Goal: Task Accomplishment & Management: Complete application form

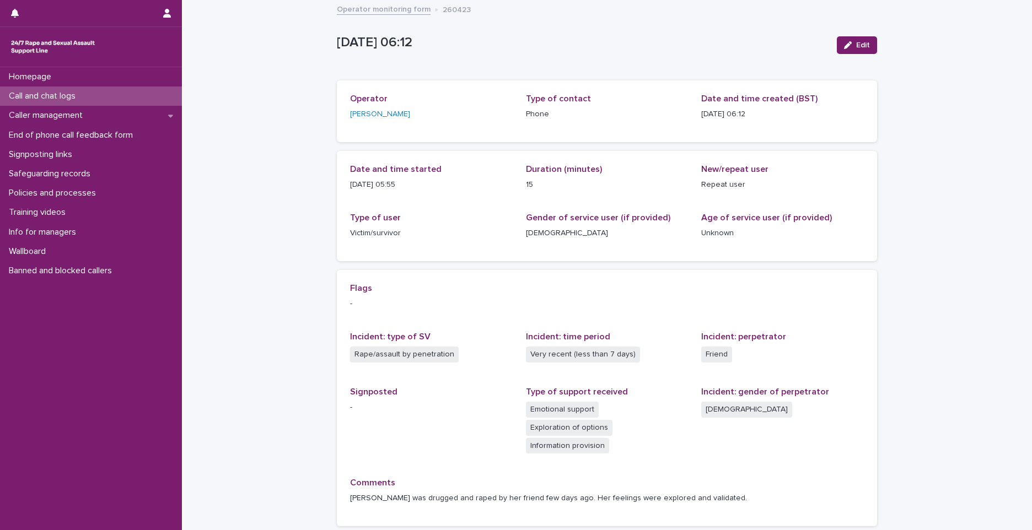
click at [141, 99] on div "Call and chat logs" at bounding box center [91, 96] width 182 height 19
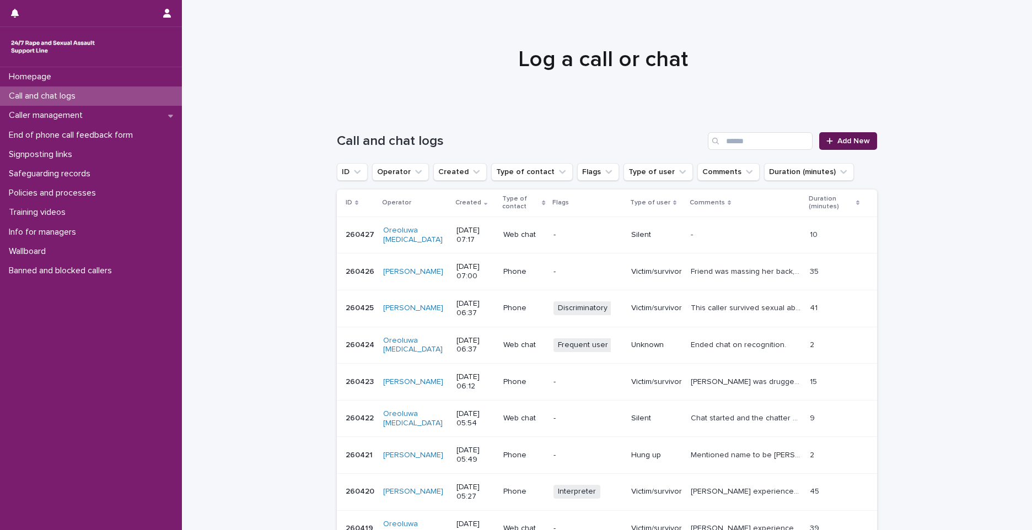
click at [838, 140] on span "Add New" at bounding box center [854, 141] width 33 height 8
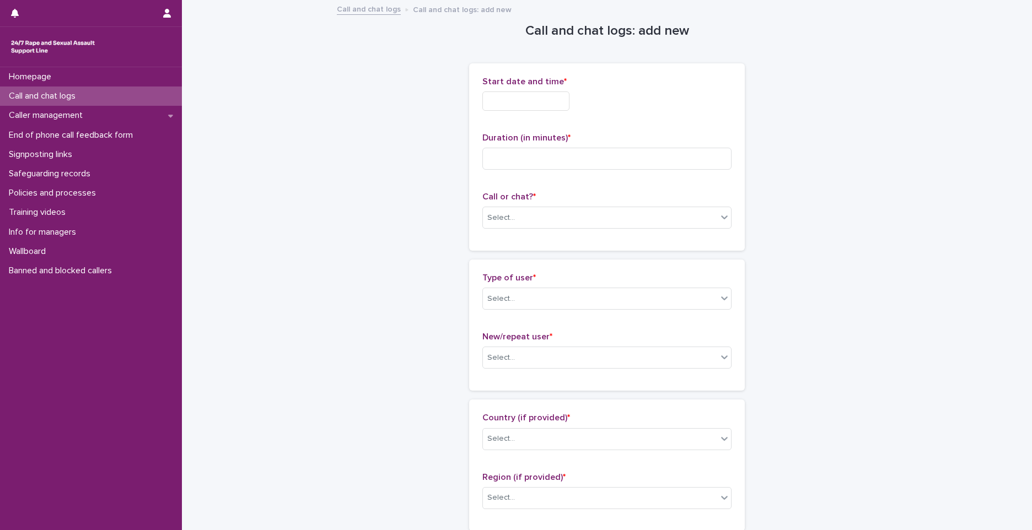
click at [529, 97] on input "text" at bounding box center [525, 101] width 87 height 19
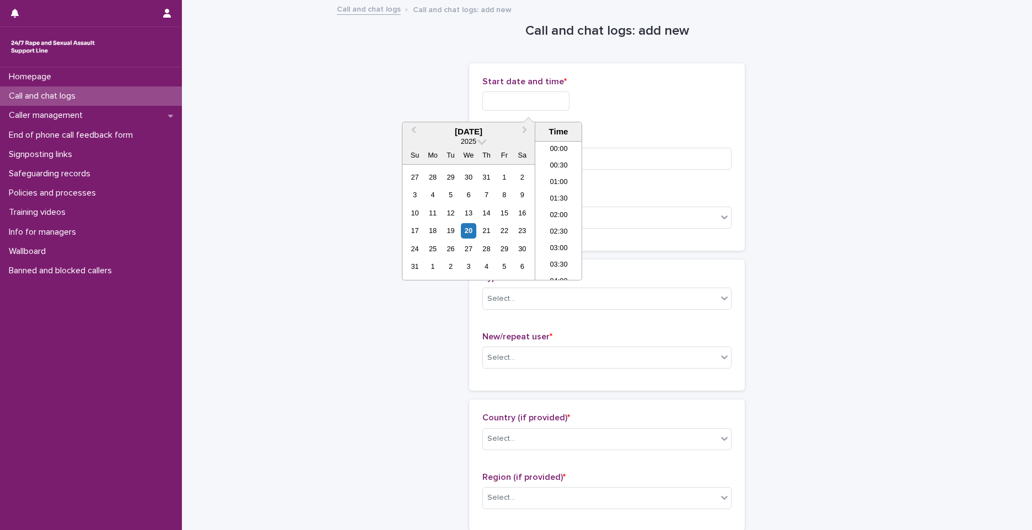
scroll to position [171, 0]
click at [564, 225] on li "07:30" at bounding box center [558, 227] width 47 height 17
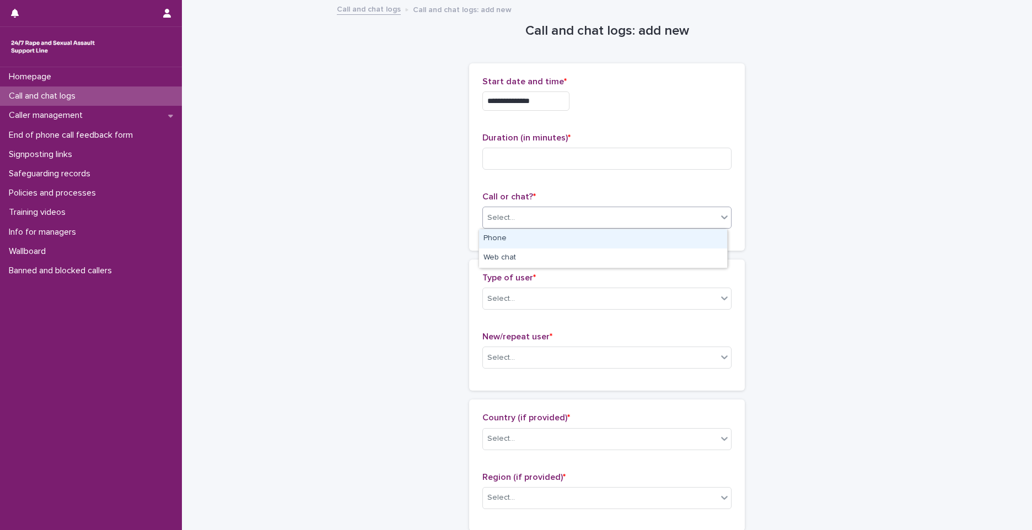
click at [564, 225] on div "Select..." at bounding box center [600, 218] width 234 height 18
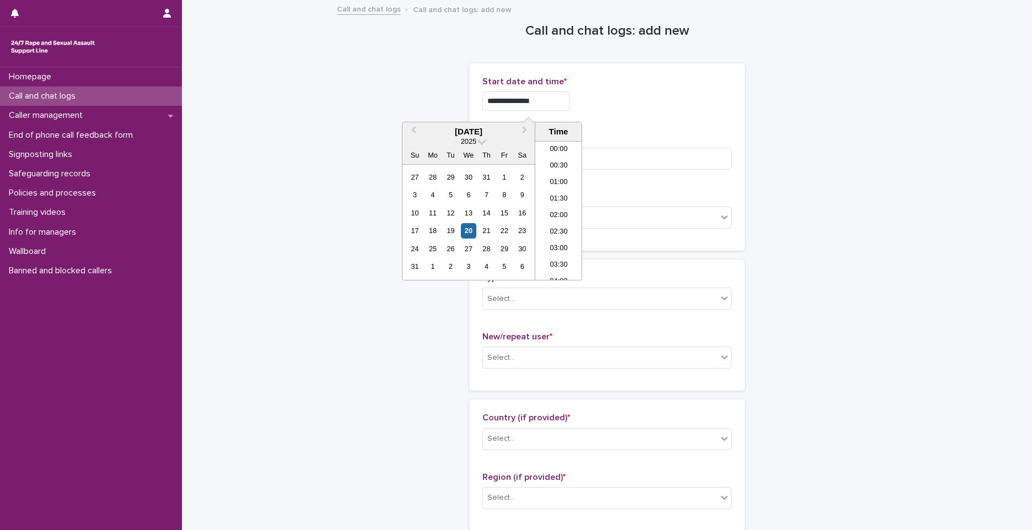
click at [535, 99] on input "**********" at bounding box center [525, 101] width 87 height 19
type input "**********"
click at [615, 164] on input at bounding box center [606, 159] width 249 height 22
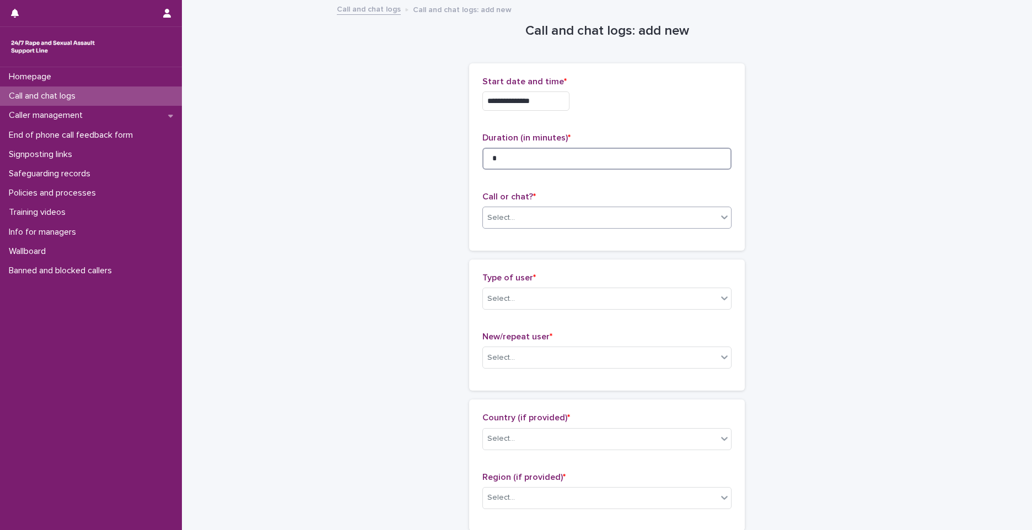
type input "*"
drag, startPoint x: 626, startPoint y: 213, endPoint x: 597, endPoint y: 215, distance: 29.3
click at [625, 214] on div "Select..." at bounding box center [600, 218] width 234 height 18
click at [516, 237] on div "Phone" at bounding box center [603, 238] width 248 height 19
click at [522, 302] on div "Select..." at bounding box center [600, 299] width 234 height 18
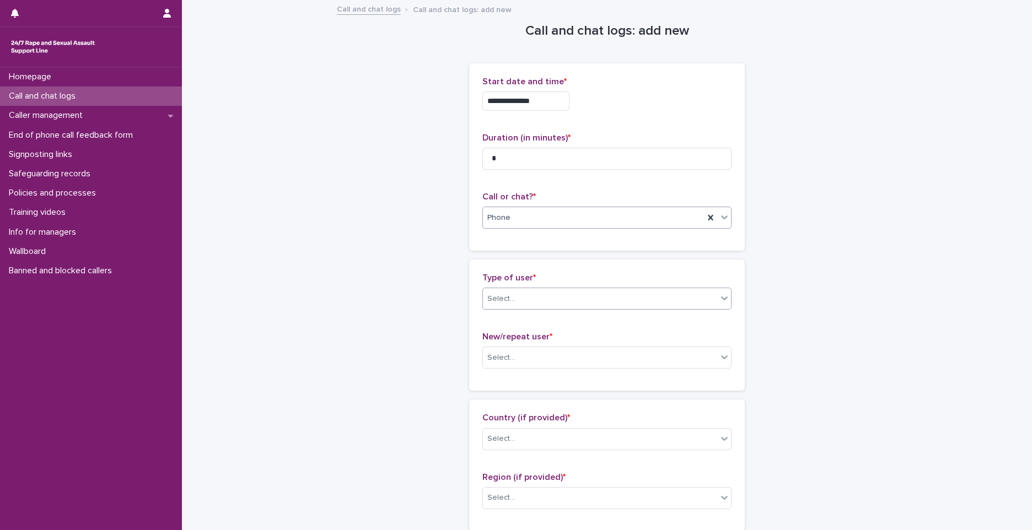
click at [522, 302] on div "Select..." at bounding box center [600, 299] width 234 height 18
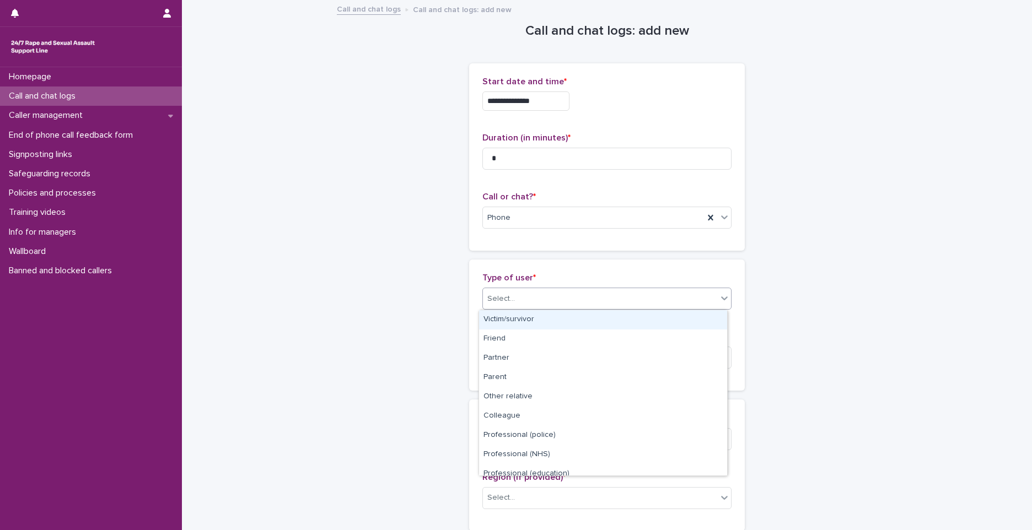
click at [532, 300] on div "Select..." at bounding box center [600, 299] width 234 height 18
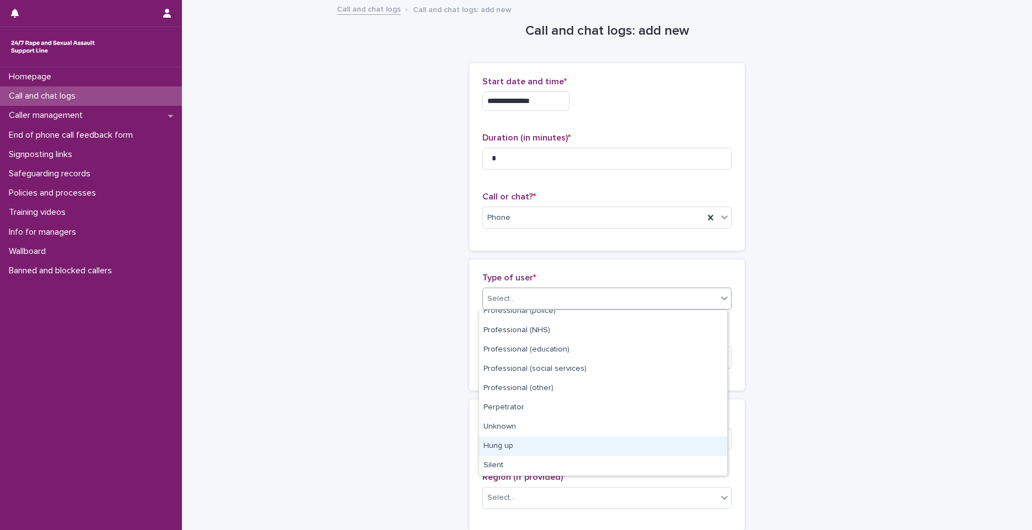
click at [504, 450] on div "Hung up" at bounding box center [603, 446] width 248 height 19
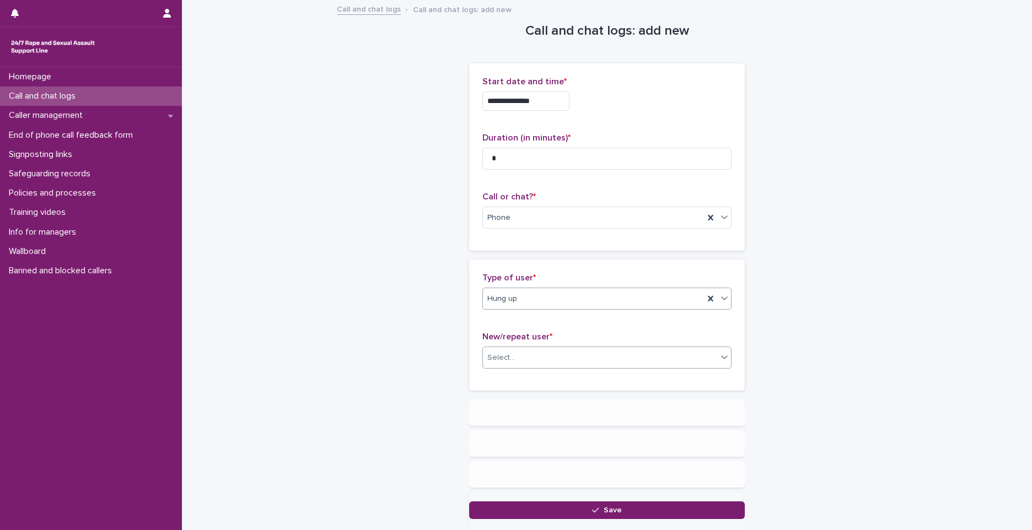
click at [527, 349] on div "Select..." at bounding box center [600, 358] width 234 height 18
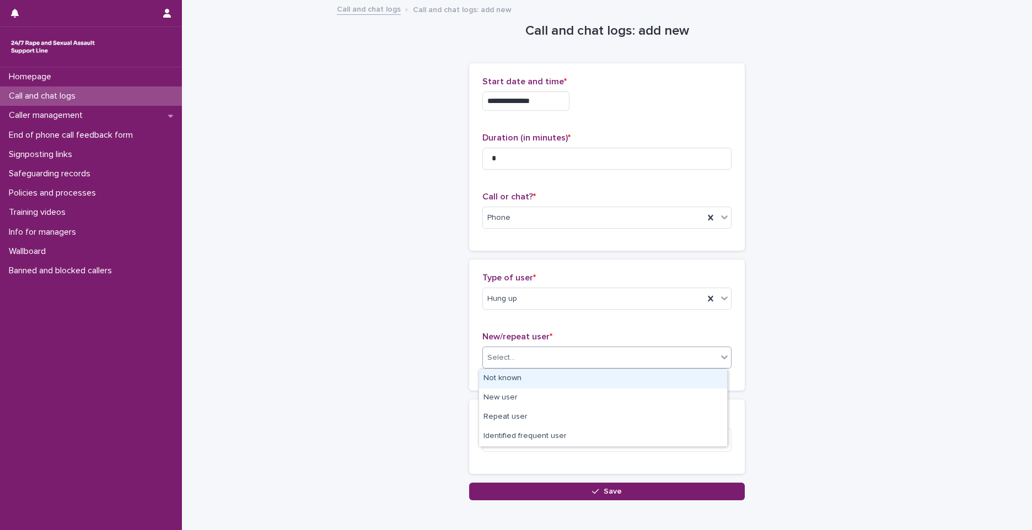
click at [489, 371] on div "Not known" at bounding box center [603, 378] width 248 height 19
click at [560, 488] on button "Save" at bounding box center [607, 492] width 276 height 18
click at [559, 487] on div "Loading... Saving…" at bounding box center [607, 284] width 276 height 431
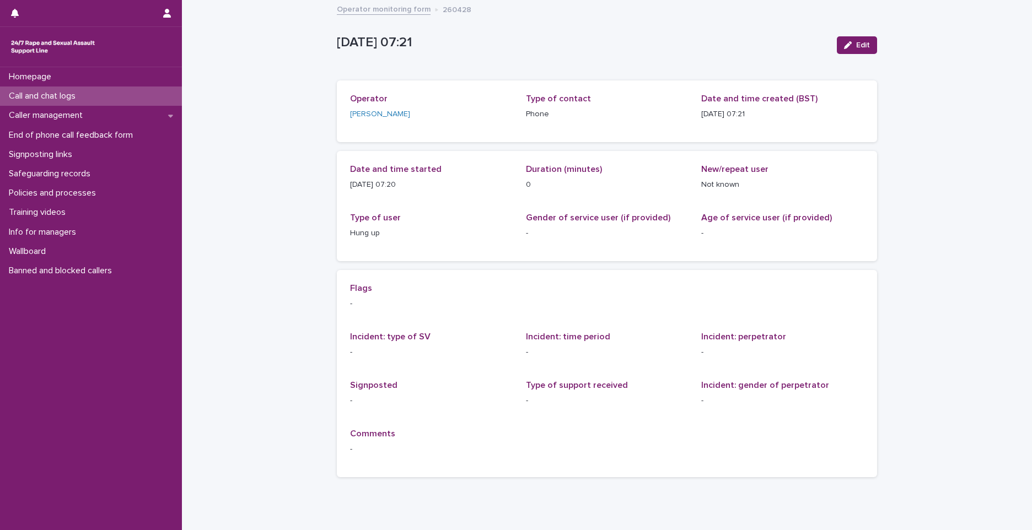
click at [171, 101] on div "Call and chat logs" at bounding box center [91, 96] width 182 height 19
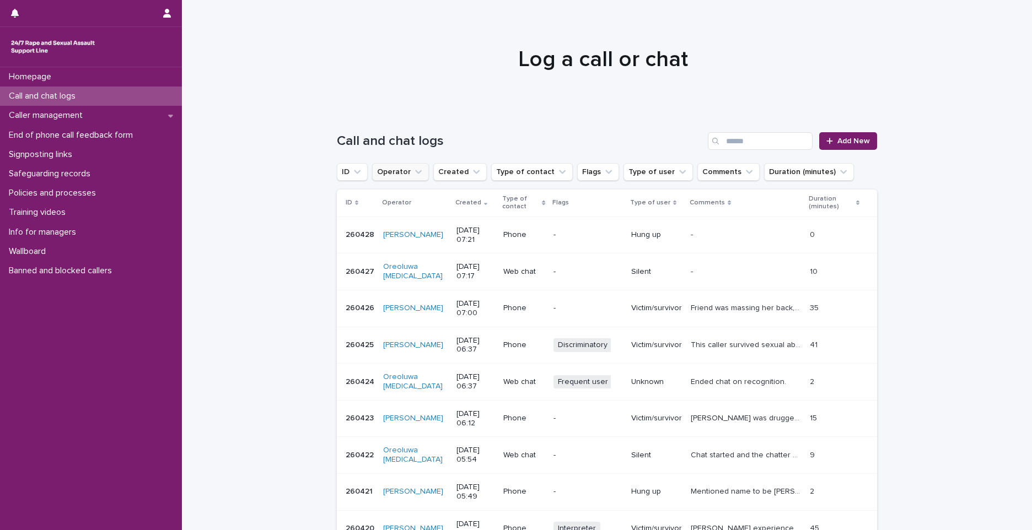
click at [416, 173] on icon "Operator" at bounding box center [418, 172] width 11 height 11
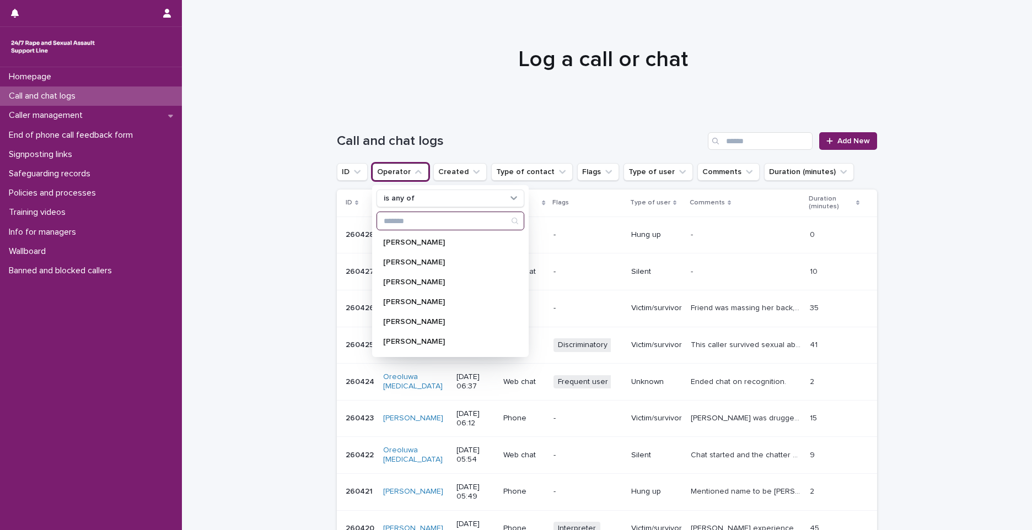
click at [420, 224] on input "Search" at bounding box center [450, 221] width 147 height 18
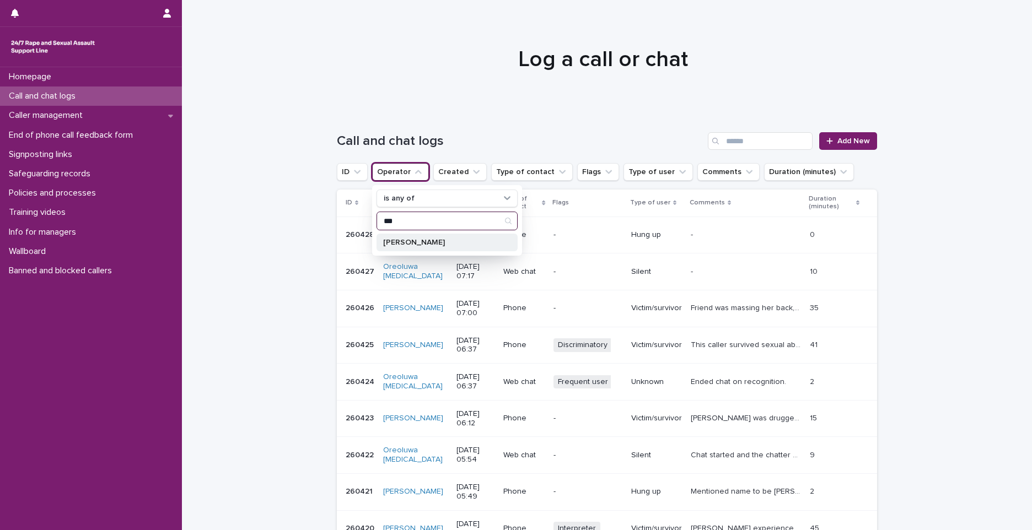
type input "***"
click at [401, 242] on p "[PERSON_NAME]" at bounding box center [441, 243] width 117 height 8
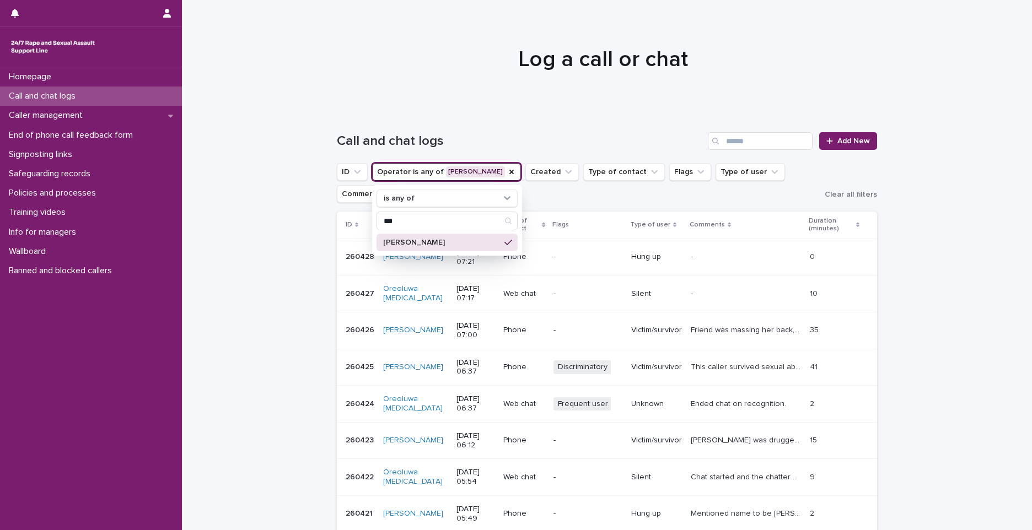
click at [488, 83] on div at bounding box center [603, 54] width 842 height 110
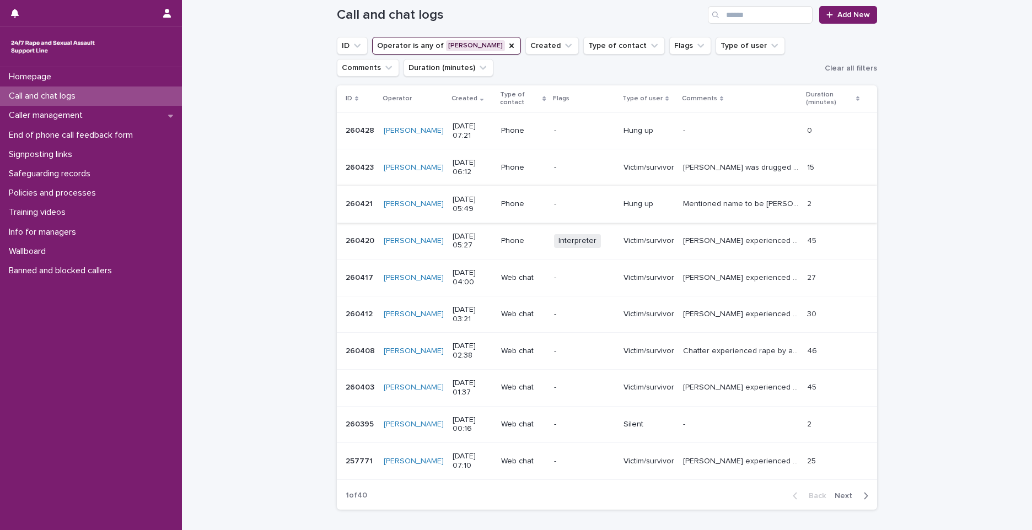
scroll to position [146, 0]
